Goal: Find specific fact: Find specific fact

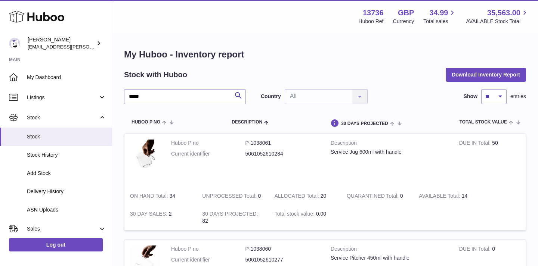
click at [170, 98] on input "*****" at bounding box center [185, 96] width 122 height 15
click at [46, 136] on span "Stock" at bounding box center [66, 136] width 79 height 7
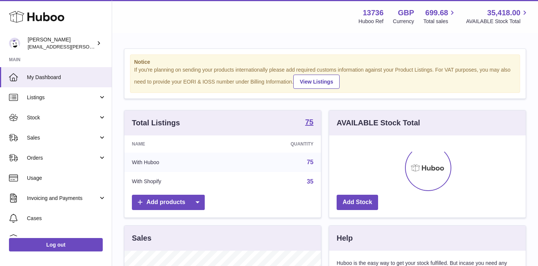
scroll to position [117, 196]
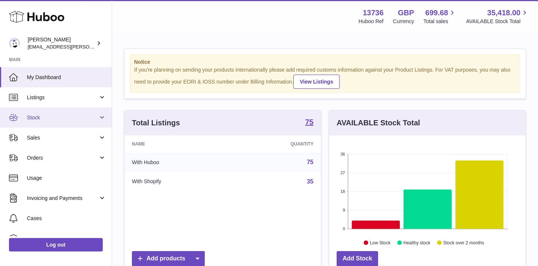
click at [43, 115] on span "Stock" at bounding box center [62, 117] width 71 height 7
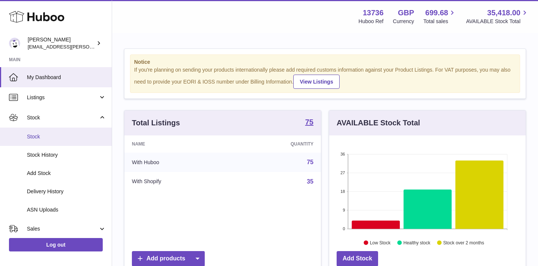
click at [36, 137] on span "Stock" at bounding box center [66, 136] width 79 height 7
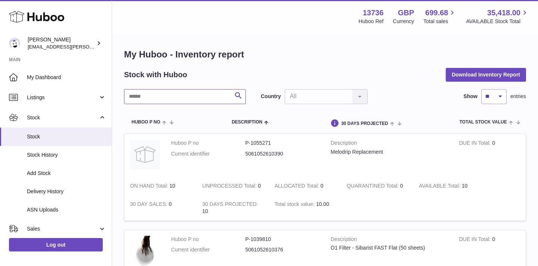
click at [162, 103] on input "text" at bounding box center [185, 96] width 122 height 15
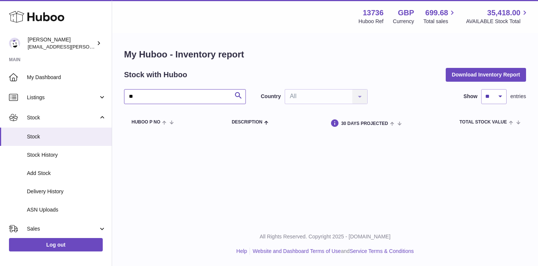
type input "*"
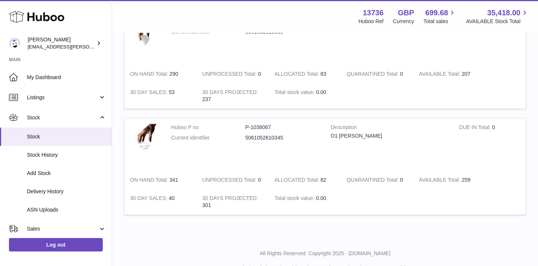
scroll to position [335, 0]
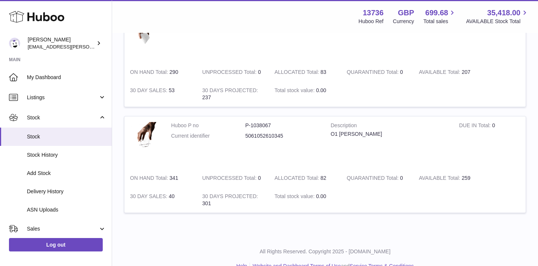
type input "**"
drag, startPoint x: 244, startPoint y: 125, endPoint x: 274, endPoint y: 125, distance: 30.3
click at [274, 125] on dl "Huboo P no P-1038067 Current identifier 5061052610345" at bounding box center [245, 133] width 148 height 22
copy dl "P-1038067"
click at [233, 122] on dt "Huboo P no" at bounding box center [208, 125] width 74 height 7
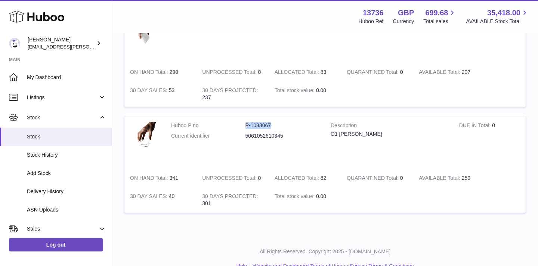
drag, startPoint x: 242, startPoint y: 125, endPoint x: 279, endPoint y: 127, distance: 37.4
click at [279, 127] on dl "Huboo P no P-1038067 Current identifier 5061052610345" at bounding box center [245, 133] width 148 height 22
copy dl "P-1038067"
